Goal: Register for event/course

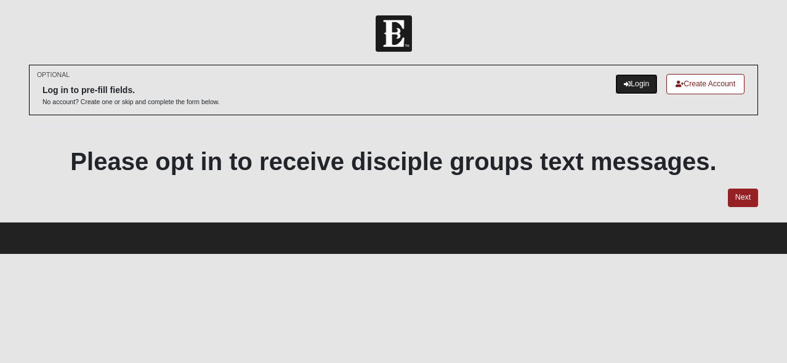
click at [639, 81] on link "Login" at bounding box center [636, 84] width 42 height 20
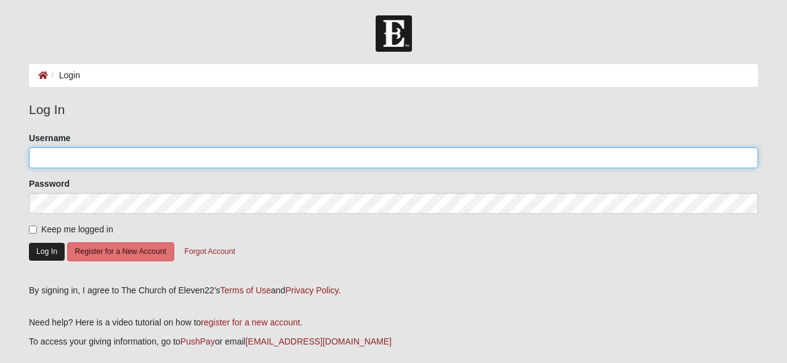
type input "debsellsjax"
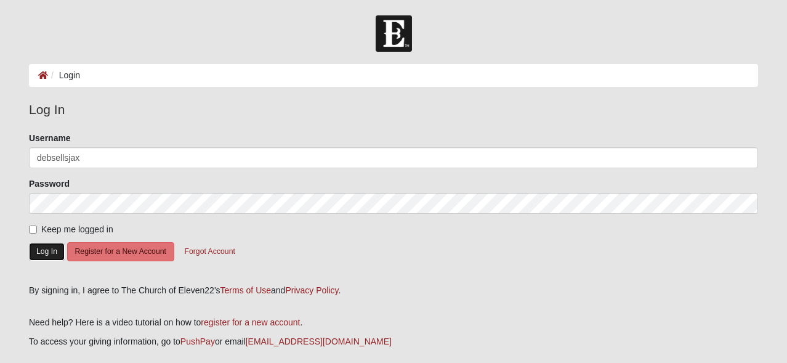
click at [48, 247] on button "Log In" at bounding box center [47, 252] width 36 height 18
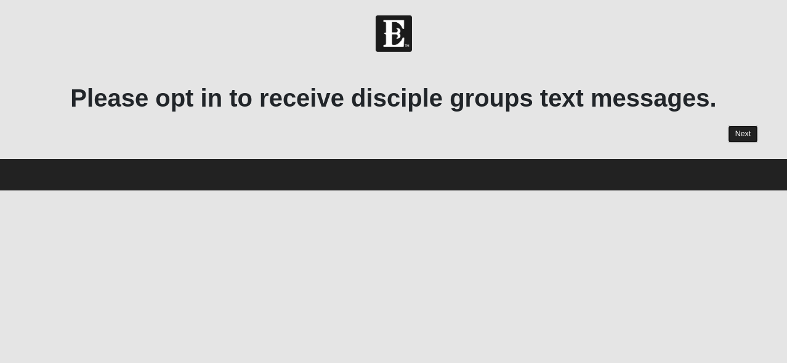
click at [742, 135] on link "Next" at bounding box center [743, 134] width 30 height 18
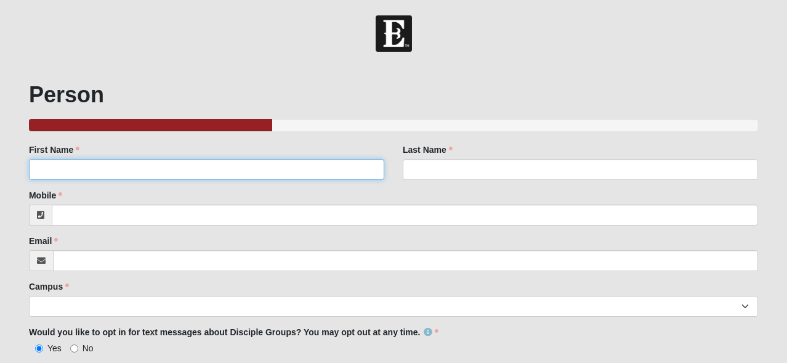
click at [377, 172] on input "First Name" at bounding box center [206, 169] width 355 height 21
type input "Deb"
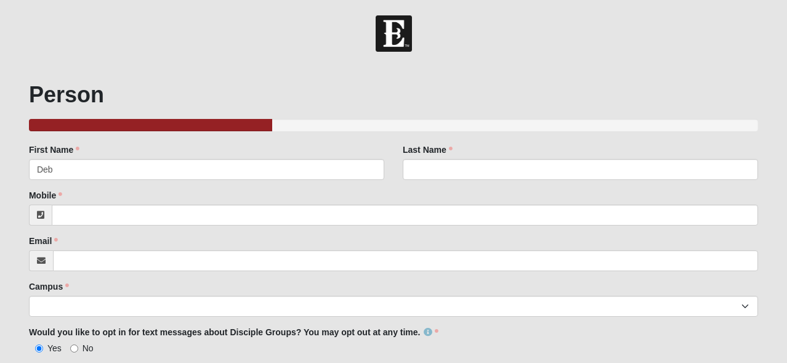
type input "[PERSON_NAME]"
type input "9042347725"
type input "[EMAIL_ADDRESS][DOMAIN_NAME]"
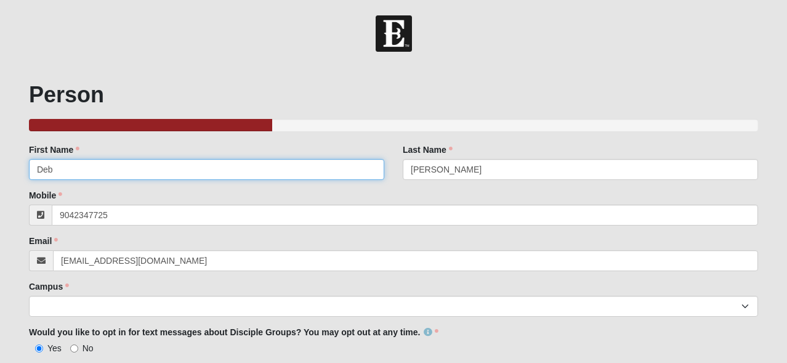
type input "[PHONE_NUMBER]"
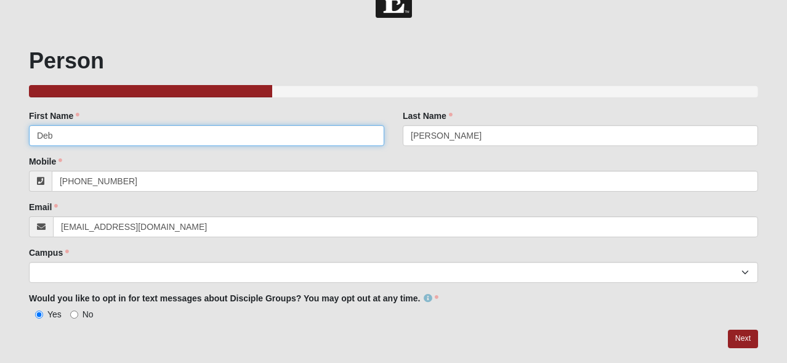
scroll to position [66, 0]
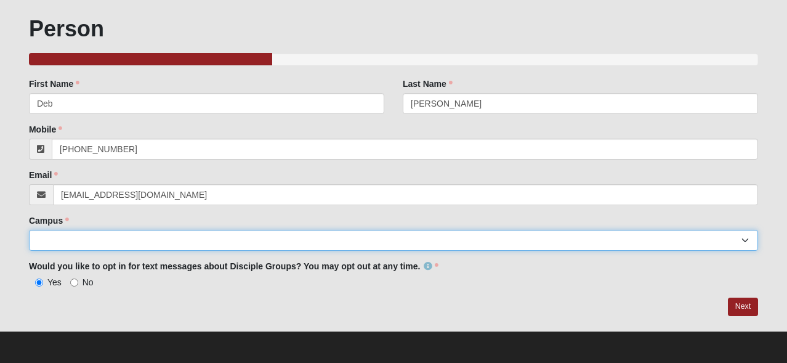
click at [285, 244] on select "Arlington Baymeadows College Park Orlando (Coming Soon) Eleven22 Online Fleming…" at bounding box center [393, 240] width 729 height 21
select select "10"
click at [29, 230] on select "Arlington Baymeadows College Park Orlando (Coming Soon) Eleven22 Online Fleming…" at bounding box center [393, 240] width 729 height 21
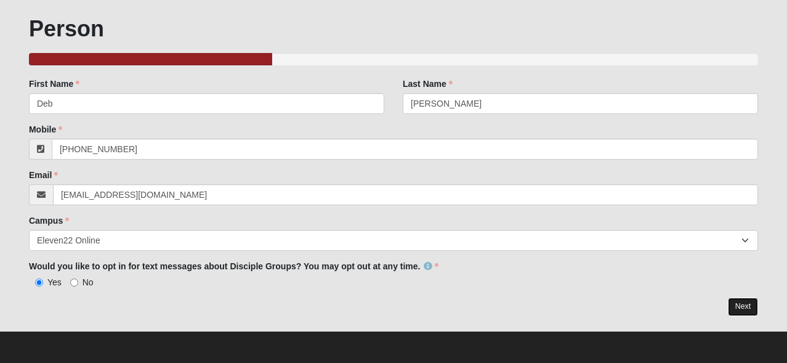
click at [741, 302] on link "Next" at bounding box center [743, 306] width 30 height 18
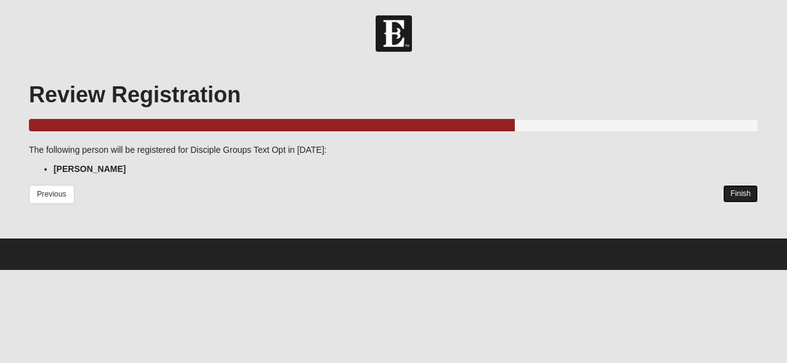
click at [743, 188] on link "Finish" at bounding box center [740, 194] width 35 height 18
